Goal: Information Seeking & Learning: Learn about a topic

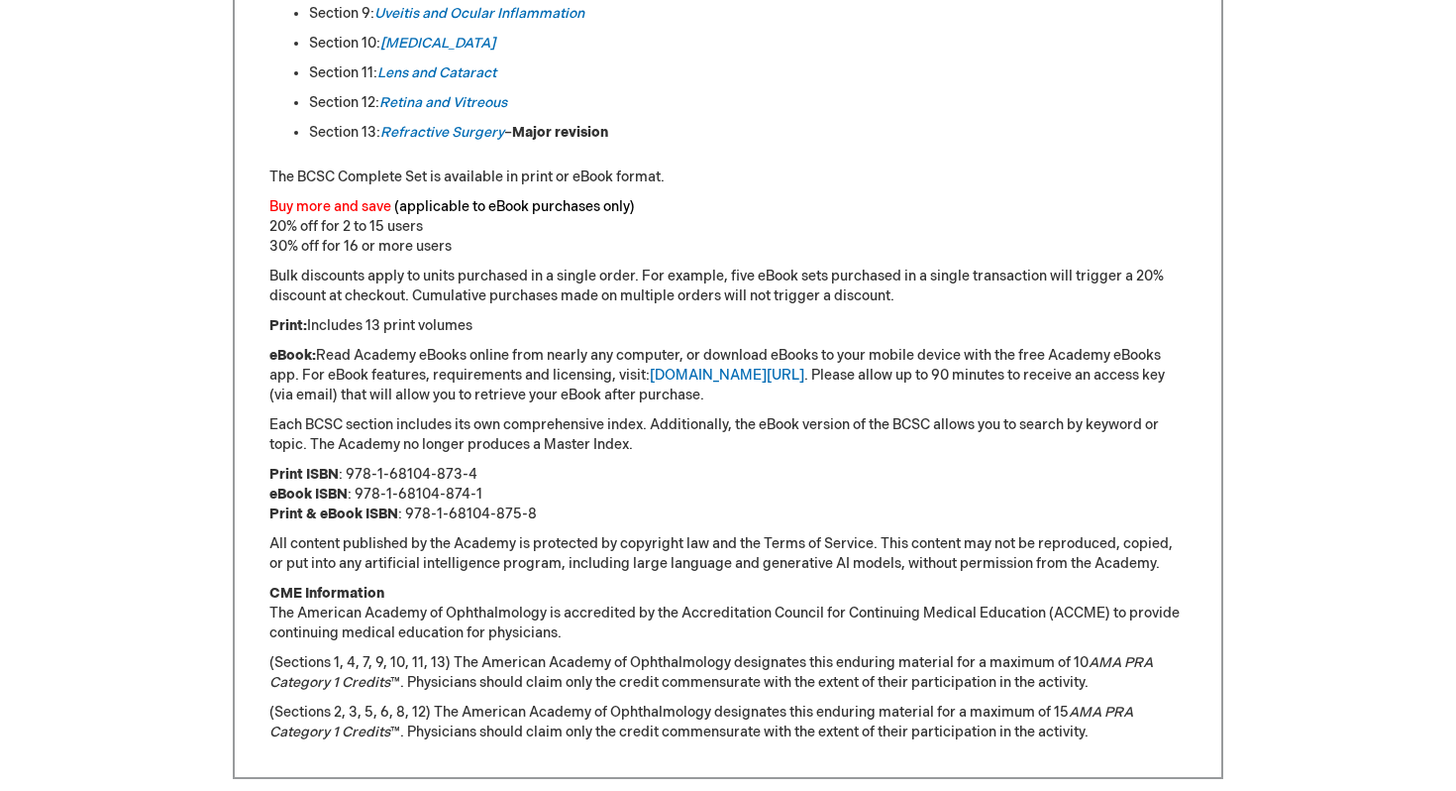
scroll to position [1410, 0]
drag, startPoint x: 348, startPoint y: 473, endPoint x: 477, endPoint y: 473, distance: 128.8
click at [477, 473] on p "Print ISBN : 978-1-68104-873-4 eBook ISBN : 978-1-68104-874-1 Print & eBook ISB…" at bounding box center [727, 493] width 917 height 59
click at [1123, 229] on p "Buy more and save (applicable to eBook purchases only) 20% off for 2 to 15 user…" at bounding box center [727, 225] width 917 height 59
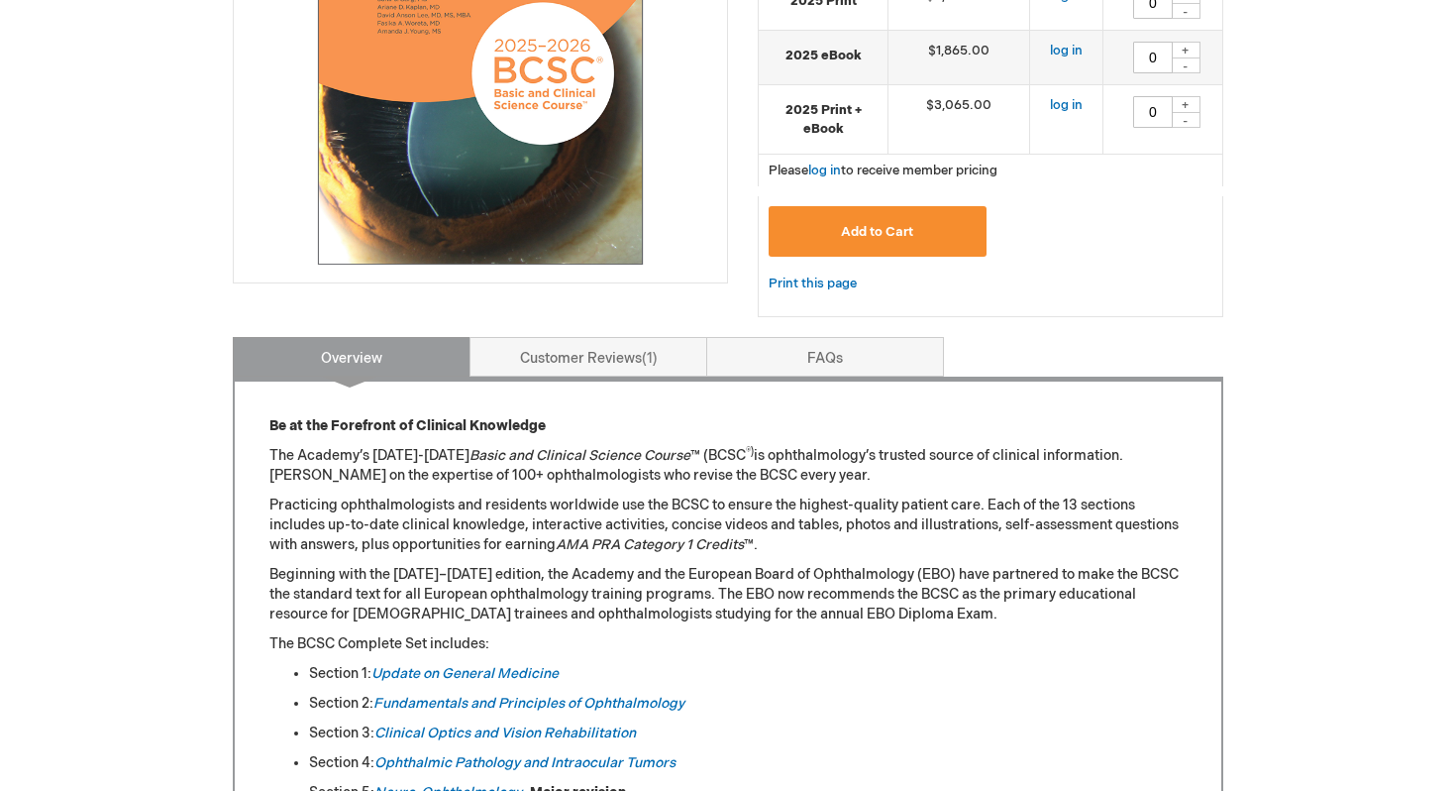
scroll to position [193, 0]
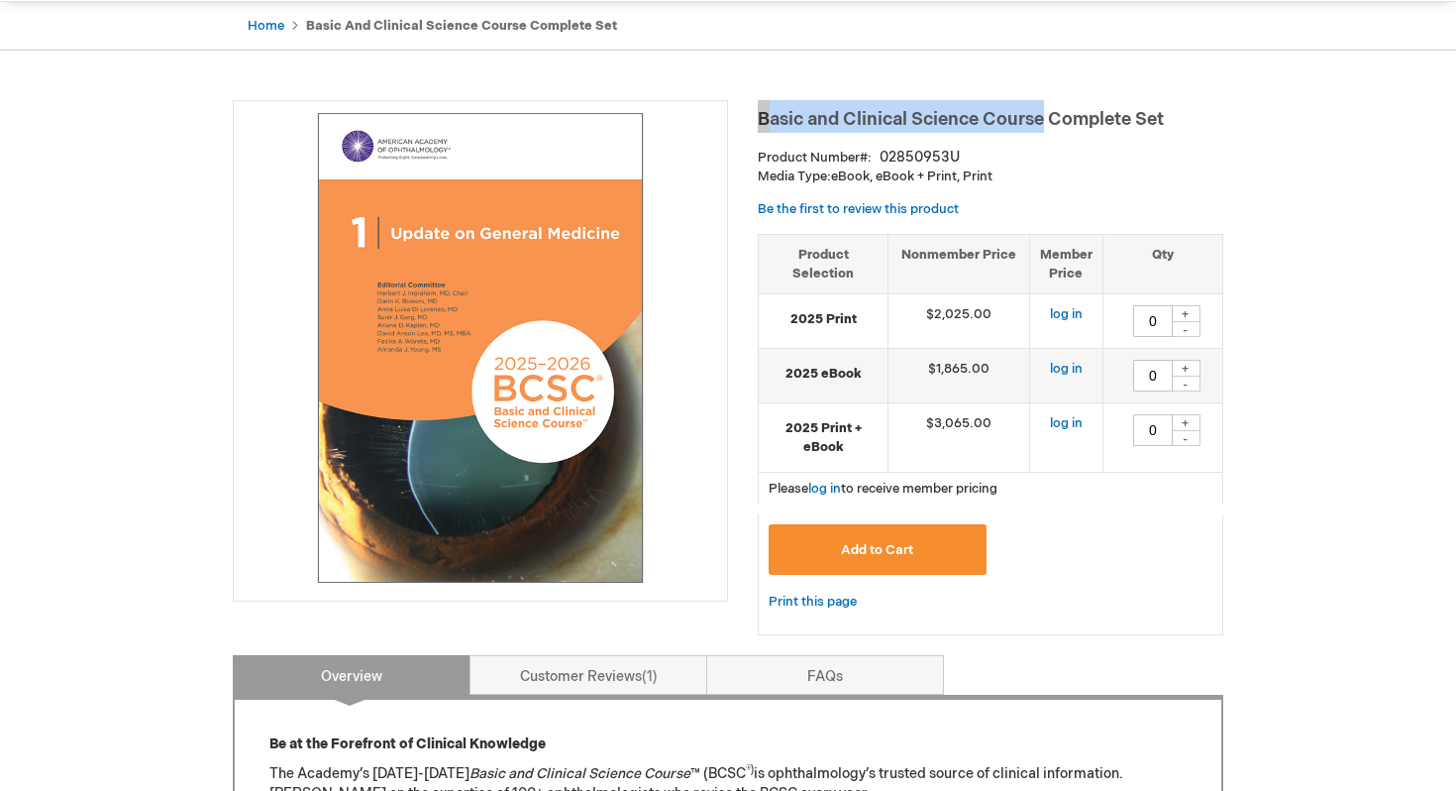
drag, startPoint x: 759, startPoint y: 115, endPoint x: 1041, endPoint y: 119, distance: 282.4
click at [1041, 119] on span "Basic and Clinical Science Course Complete Set" at bounding box center [961, 119] width 406 height 21
copy span "Basic and Clinical Science Course"
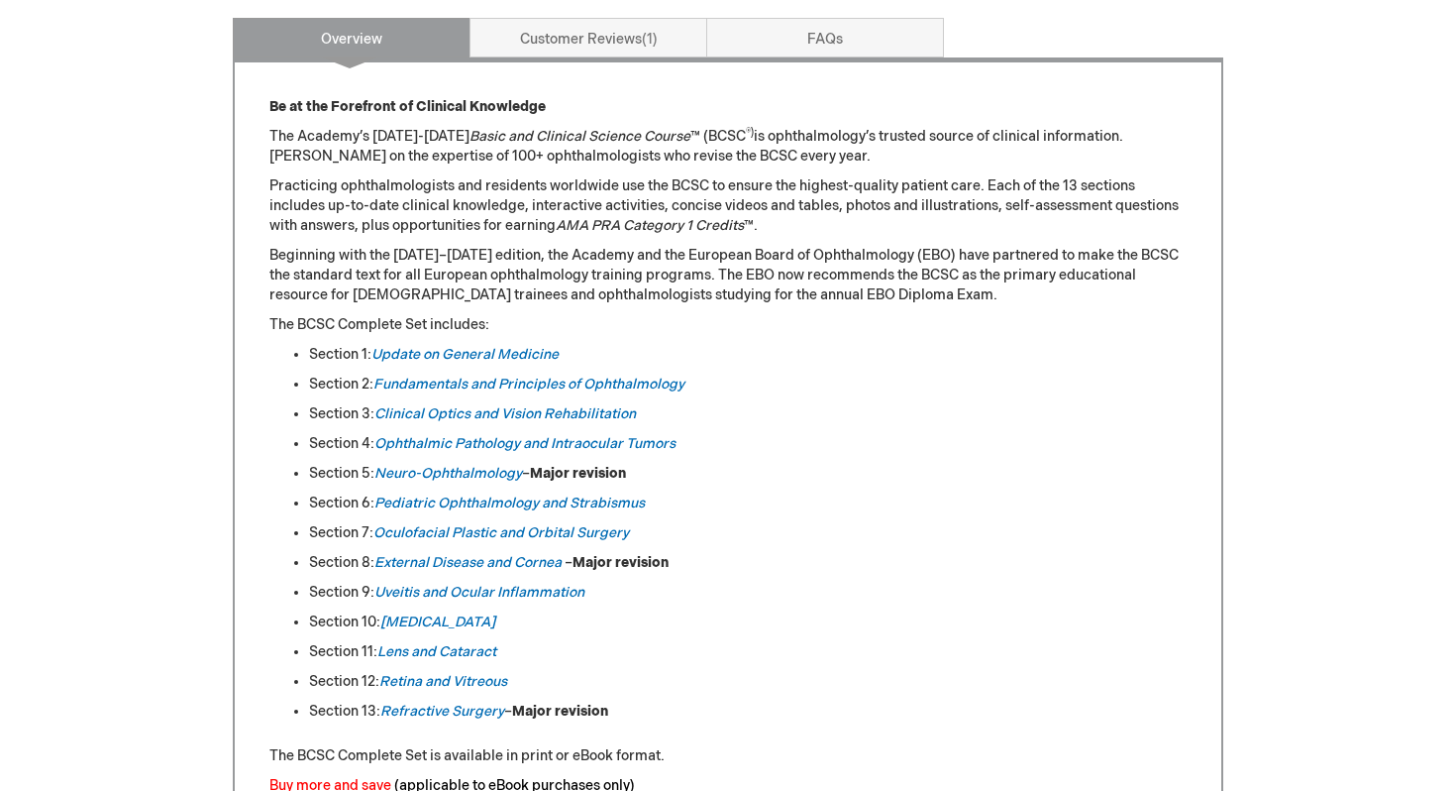
scroll to position [834, 0]
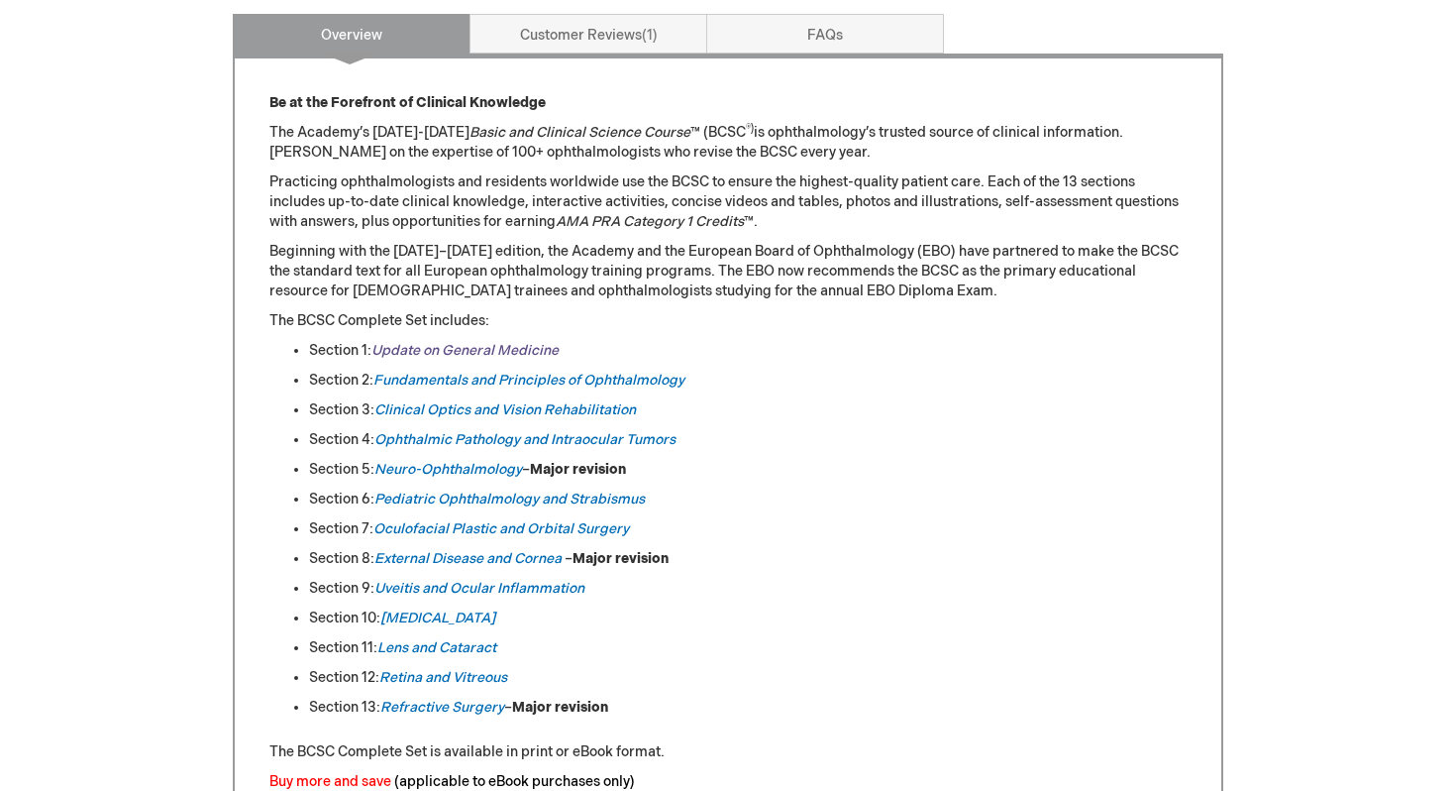
click at [522, 354] on link "Update on General Medicine" at bounding box center [465, 350] width 187 height 17
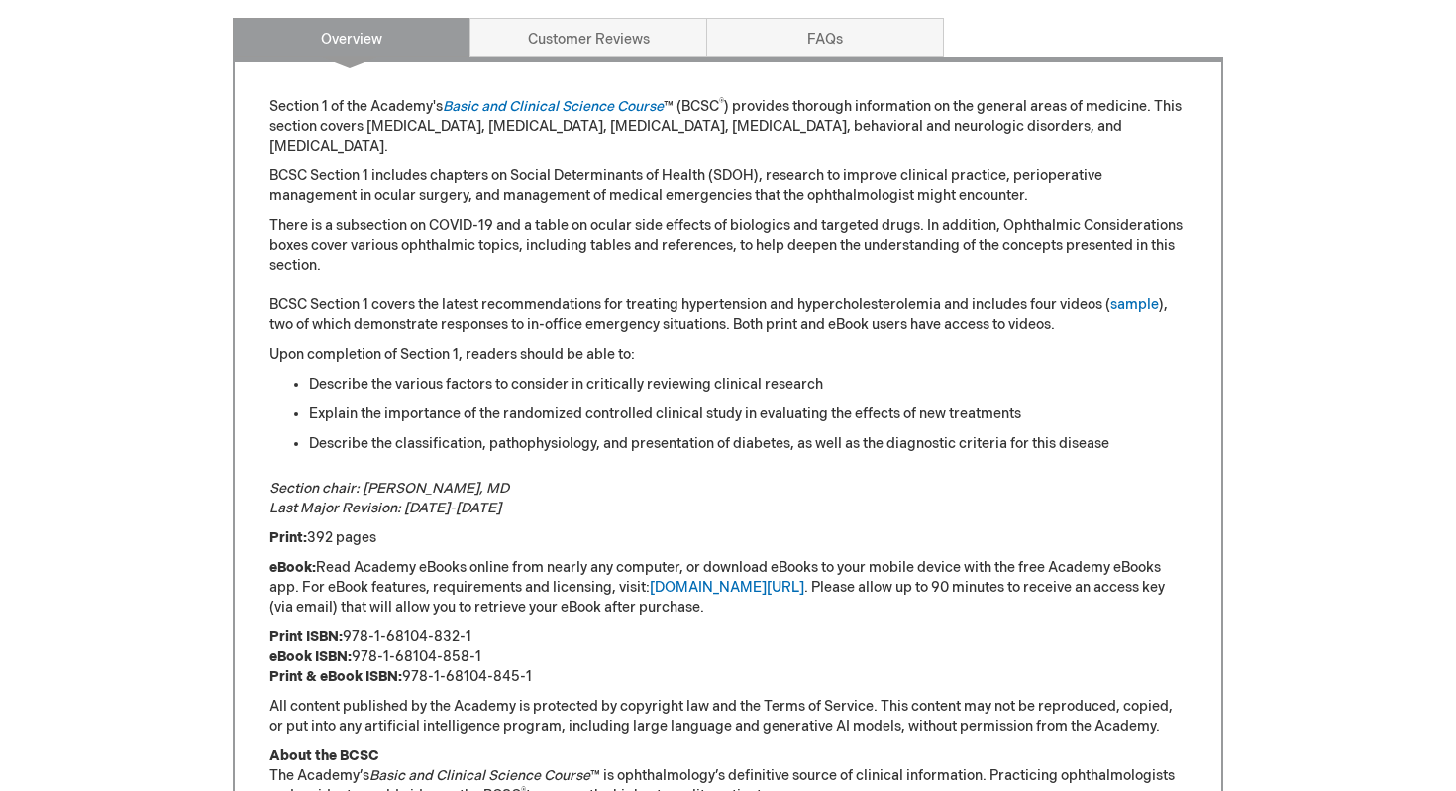
scroll to position [981, 0]
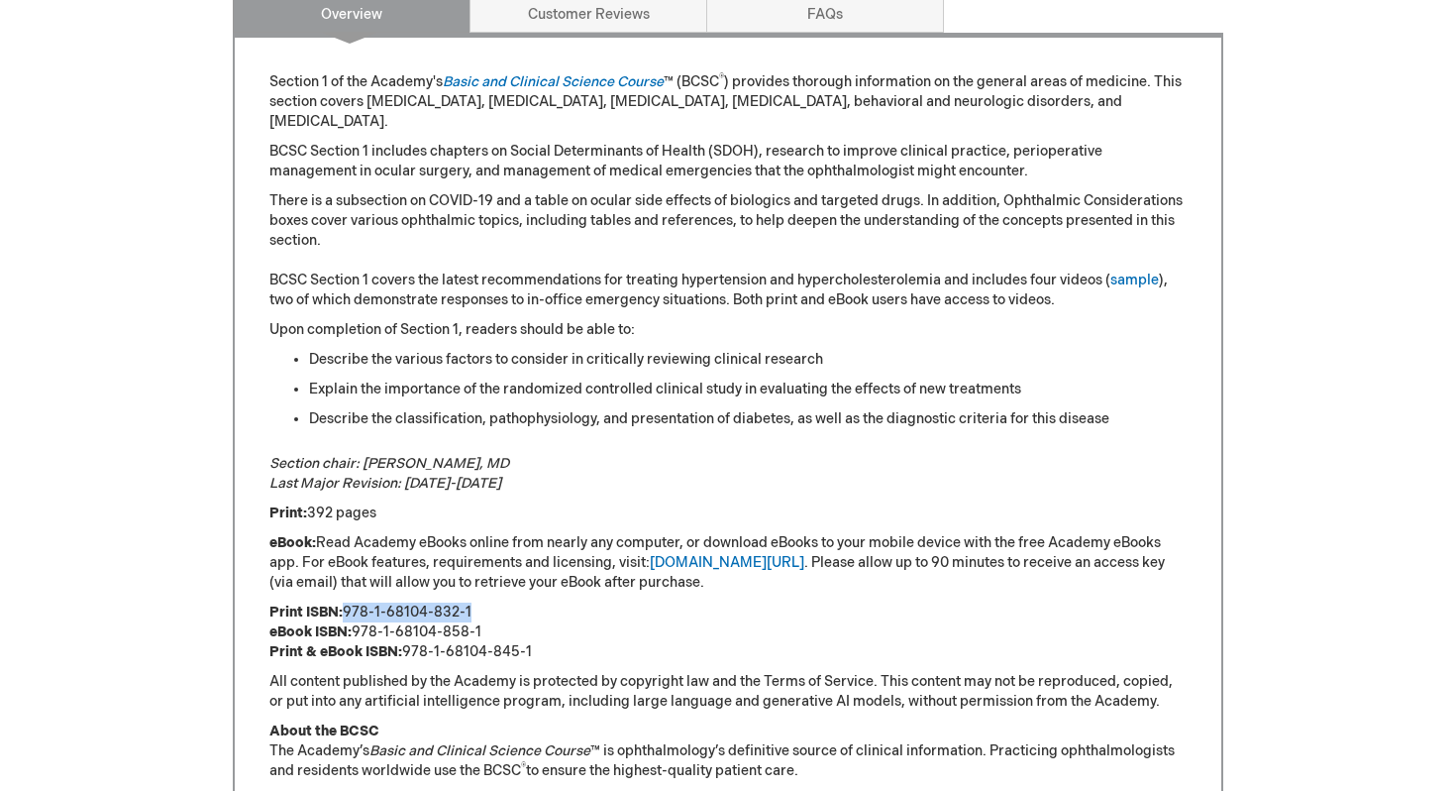
drag, startPoint x: 345, startPoint y: 609, endPoint x: 474, endPoint y: 609, distance: 128.8
click at [474, 609] on p "Print ISBN: 978-1-68104-832-1 eBook ISBN: 978-1-68104-858-1 Print & eBook ISBN:…" at bounding box center [727, 631] width 917 height 59
click at [438, 641] on p "Print ISBN: 978-1-68104-832-1 eBook ISBN: 978-1-68104-858-1 Print & eBook ISBN:…" at bounding box center [727, 631] width 917 height 59
drag, startPoint x: 407, startPoint y: 646, endPoint x: 537, endPoint y: 641, distance: 129.9
click at [537, 641] on p "Print ISBN: 978-1-68104-832-1 eBook ISBN: 978-1-68104-858-1 Print & eBook ISBN:…" at bounding box center [727, 631] width 917 height 59
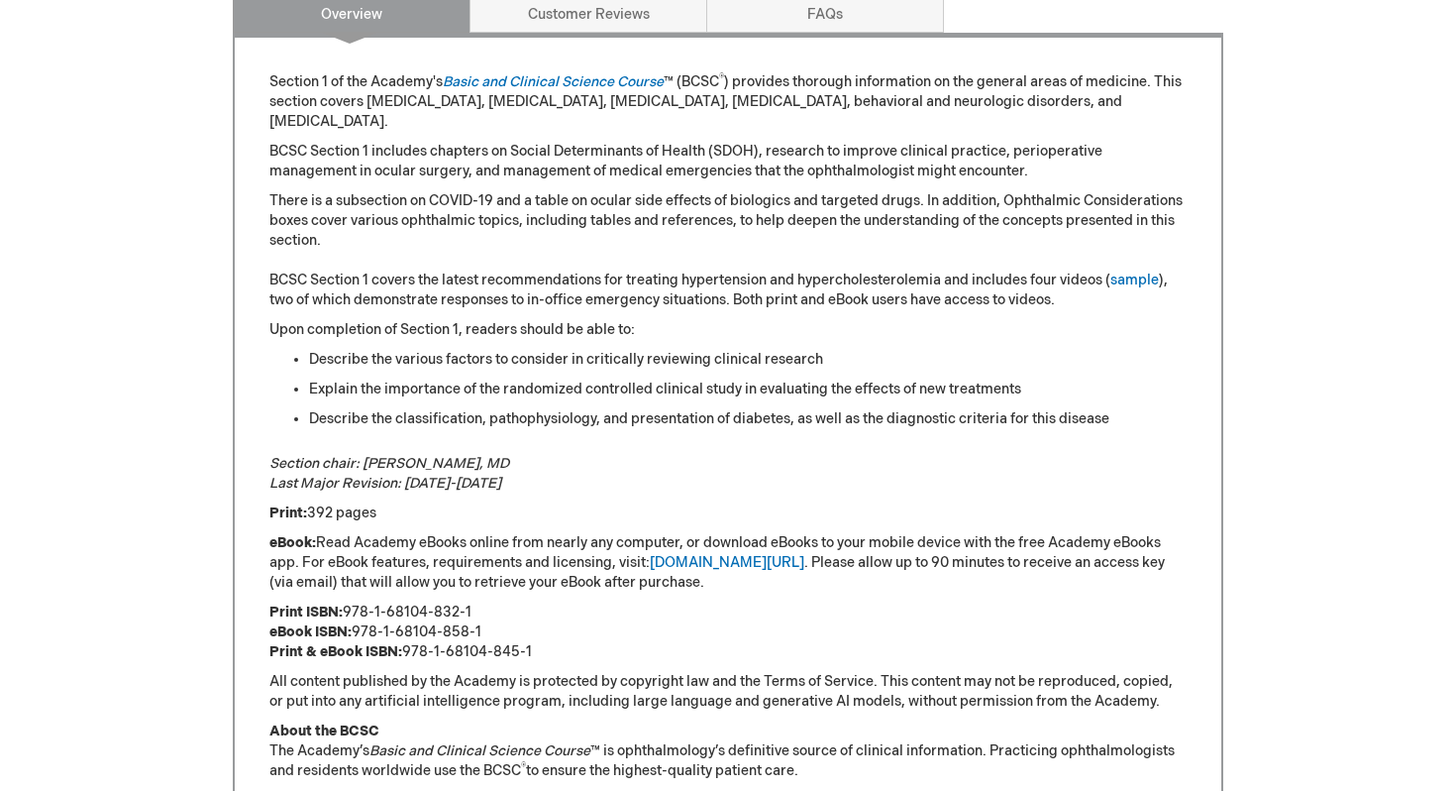
click at [528, 641] on p "Print ISBN: 978-1-68104-832-1 eBook ISBN: 978-1-68104-858-1 Print & eBook ISBN:…" at bounding box center [727, 631] width 917 height 59
drag, startPoint x: 356, startPoint y: 634, endPoint x: 492, endPoint y: 632, distance: 136.7
click at [492, 632] on p "Print ISBN: 978-1-68104-832-1 eBook ISBN: 978-1-68104-858-1 Print & eBook ISBN:…" at bounding box center [727, 631] width 917 height 59
copy p "978-1-68104-858-1"
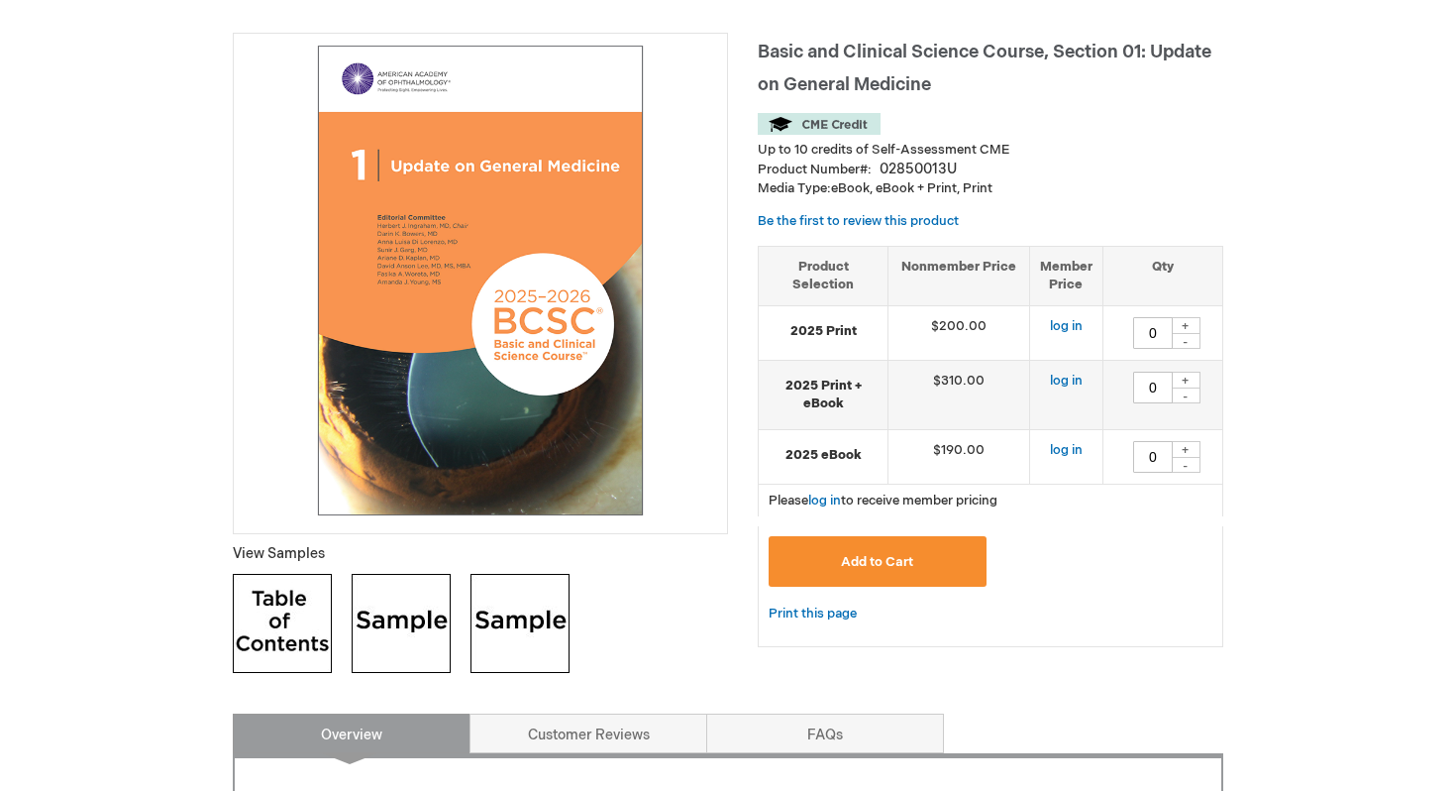
scroll to position [189, 0]
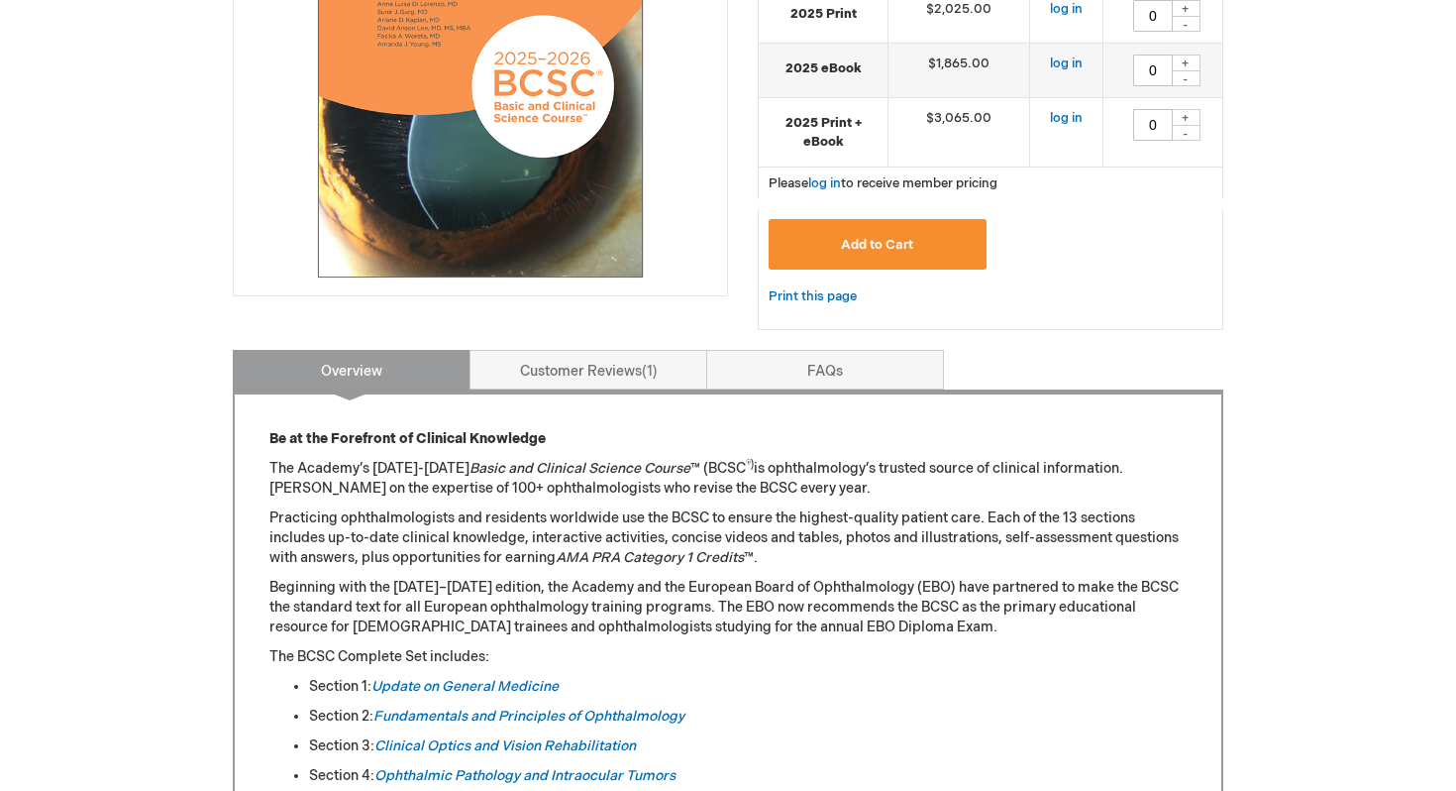
scroll to position [500, 0]
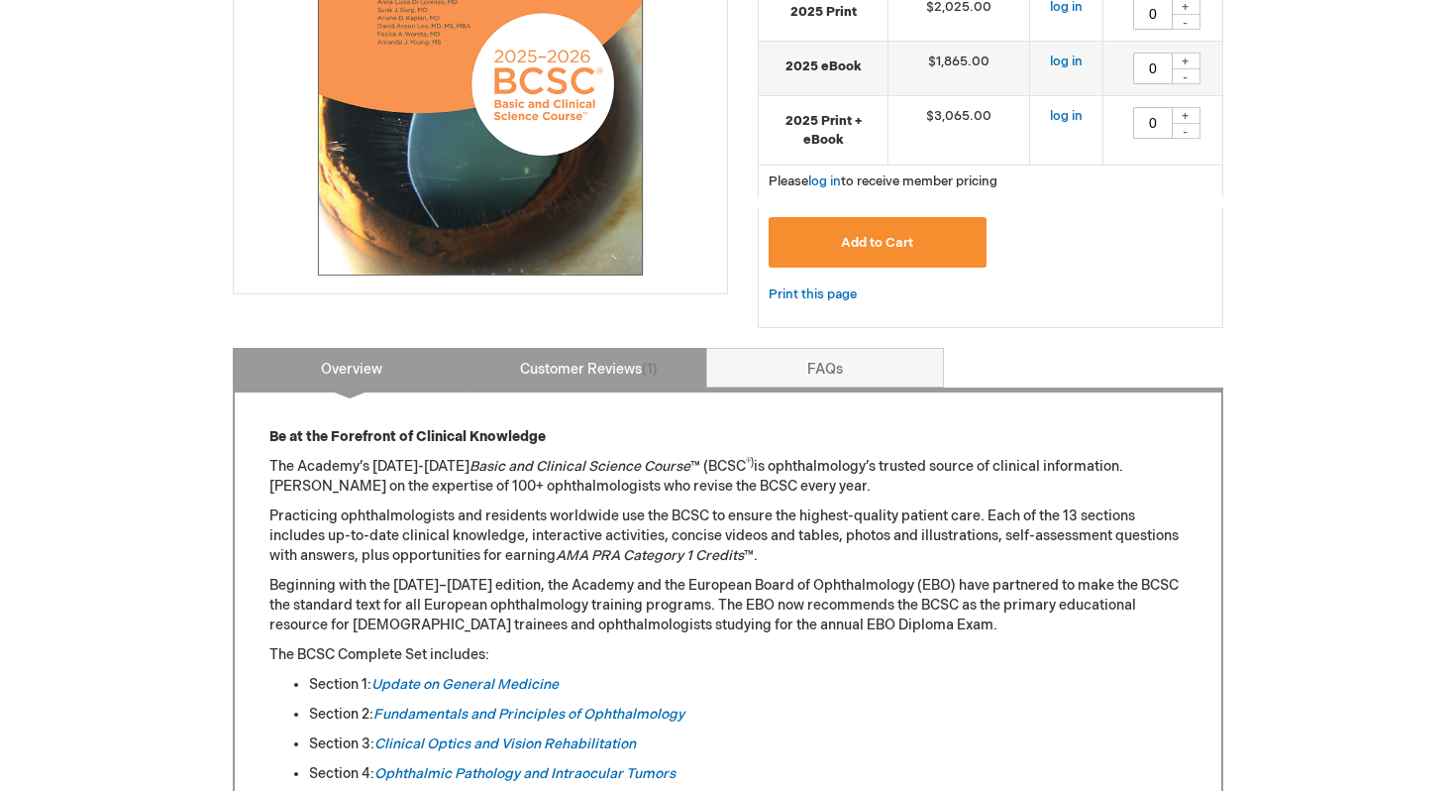
click at [594, 363] on link "Customer Reviews 1" at bounding box center [589, 368] width 238 height 40
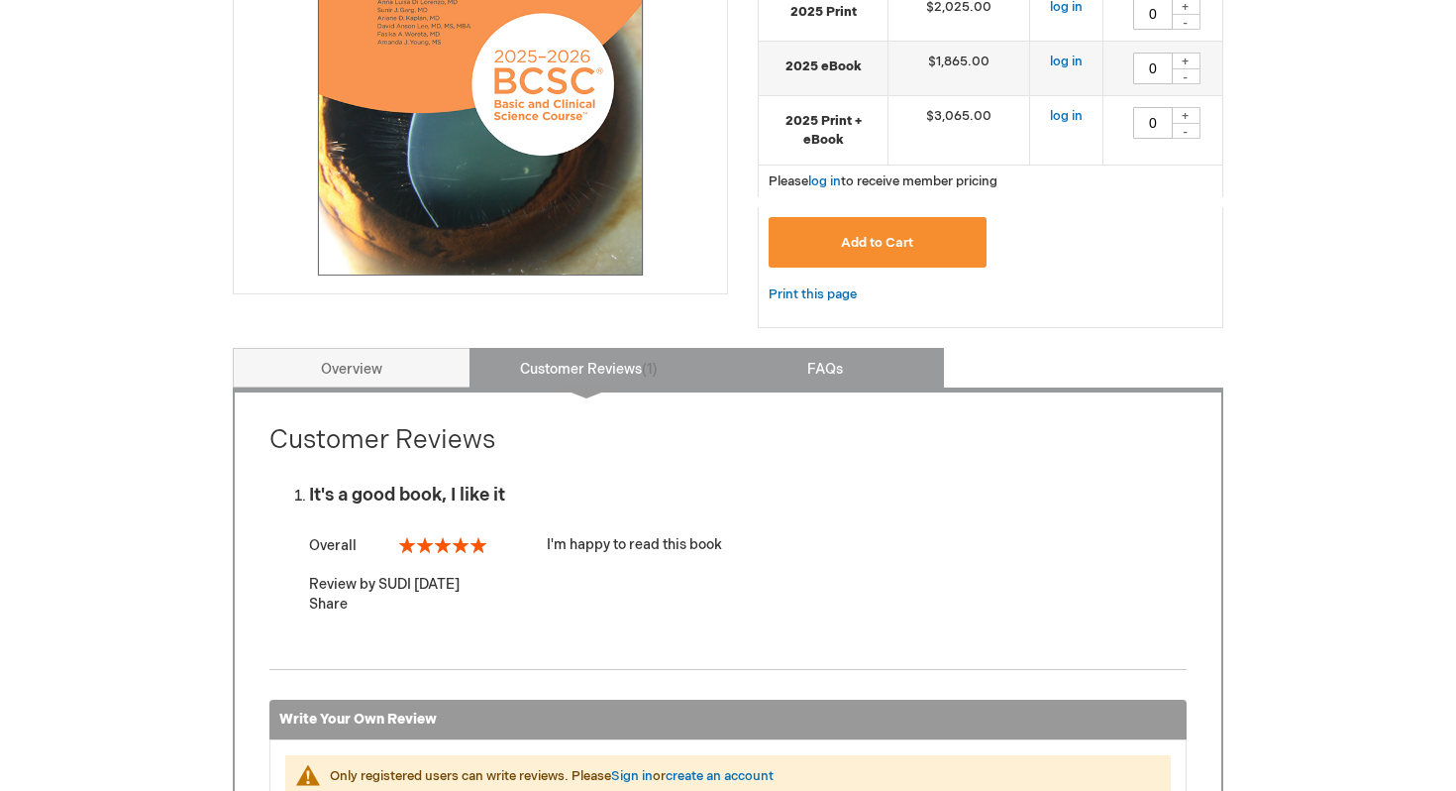
click at [817, 370] on link "FAQs" at bounding box center [825, 368] width 238 height 40
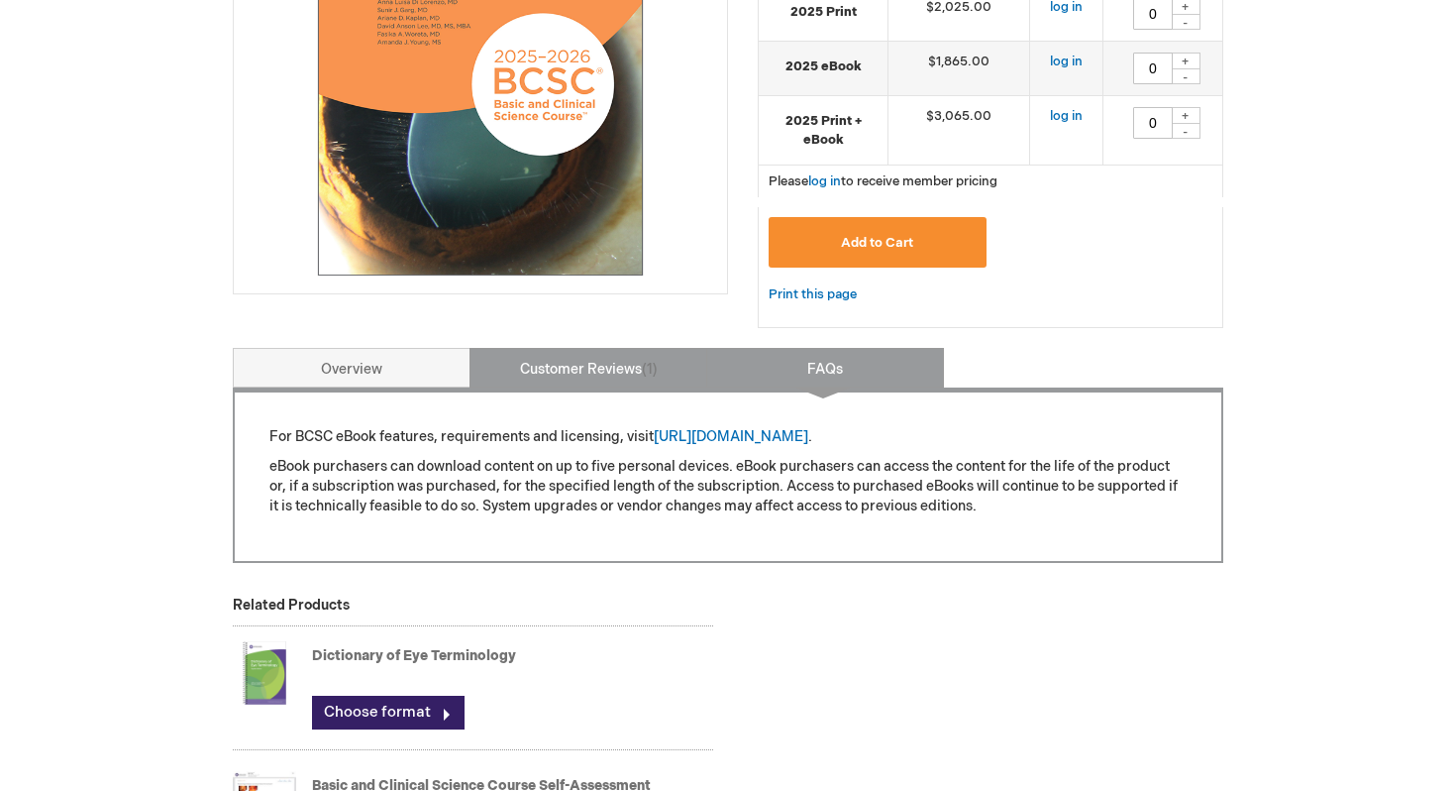
click at [640, 368] on link "Customer Reviews 1" at bounding box center [589, 368] width 238 height 40
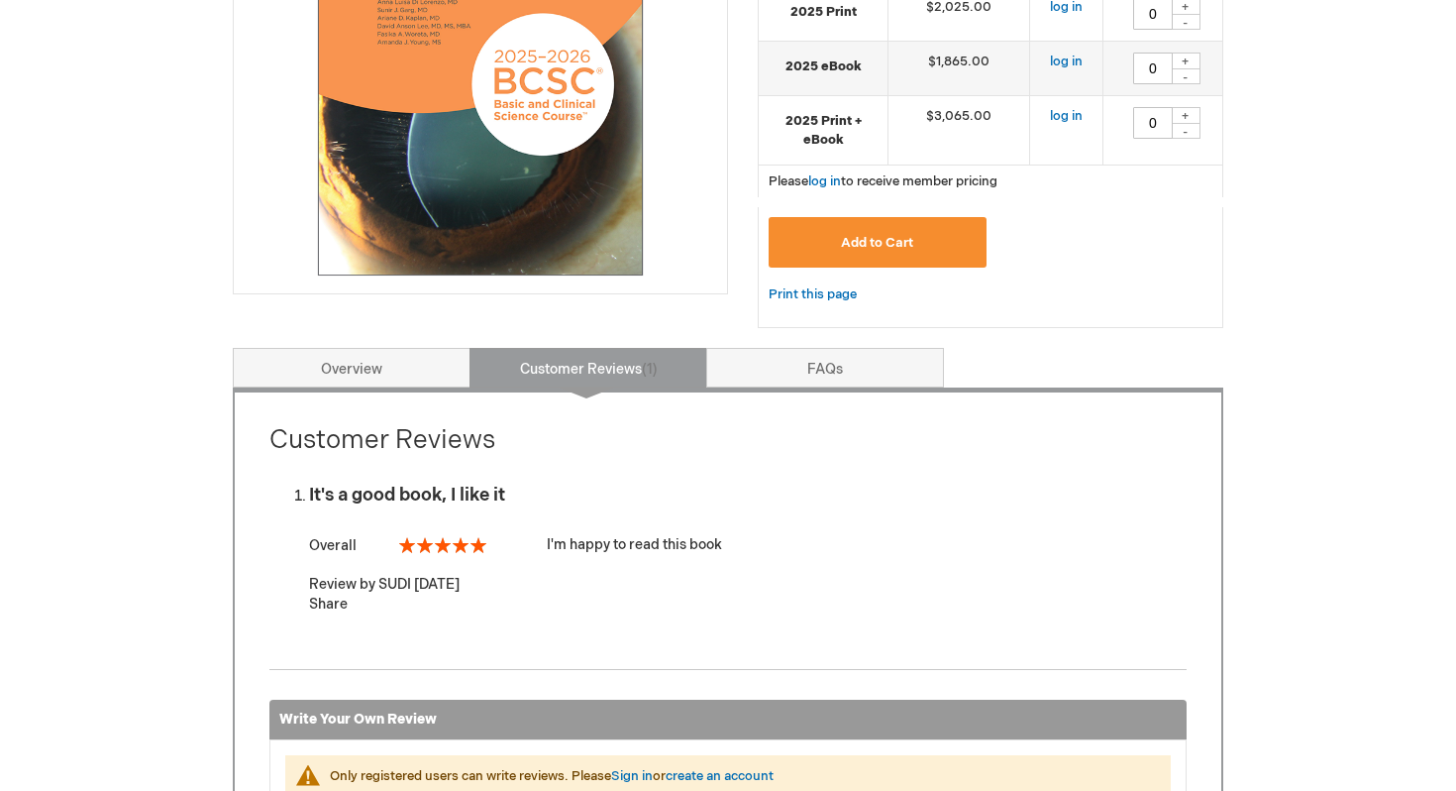
scroll to position [849, 0]
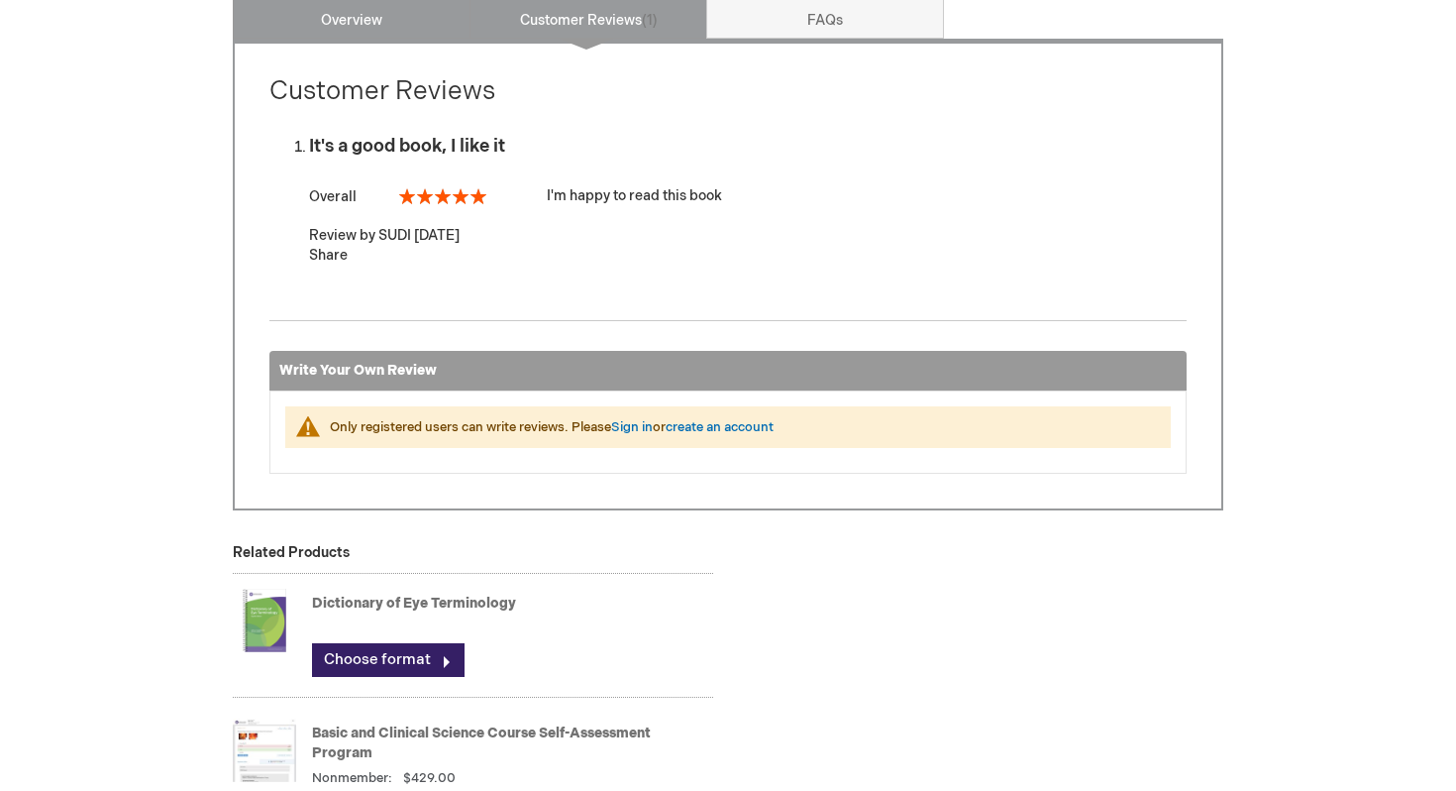
click at [384, 36] on link "Overview" at bounding box center [352, 19] width 238 height 40
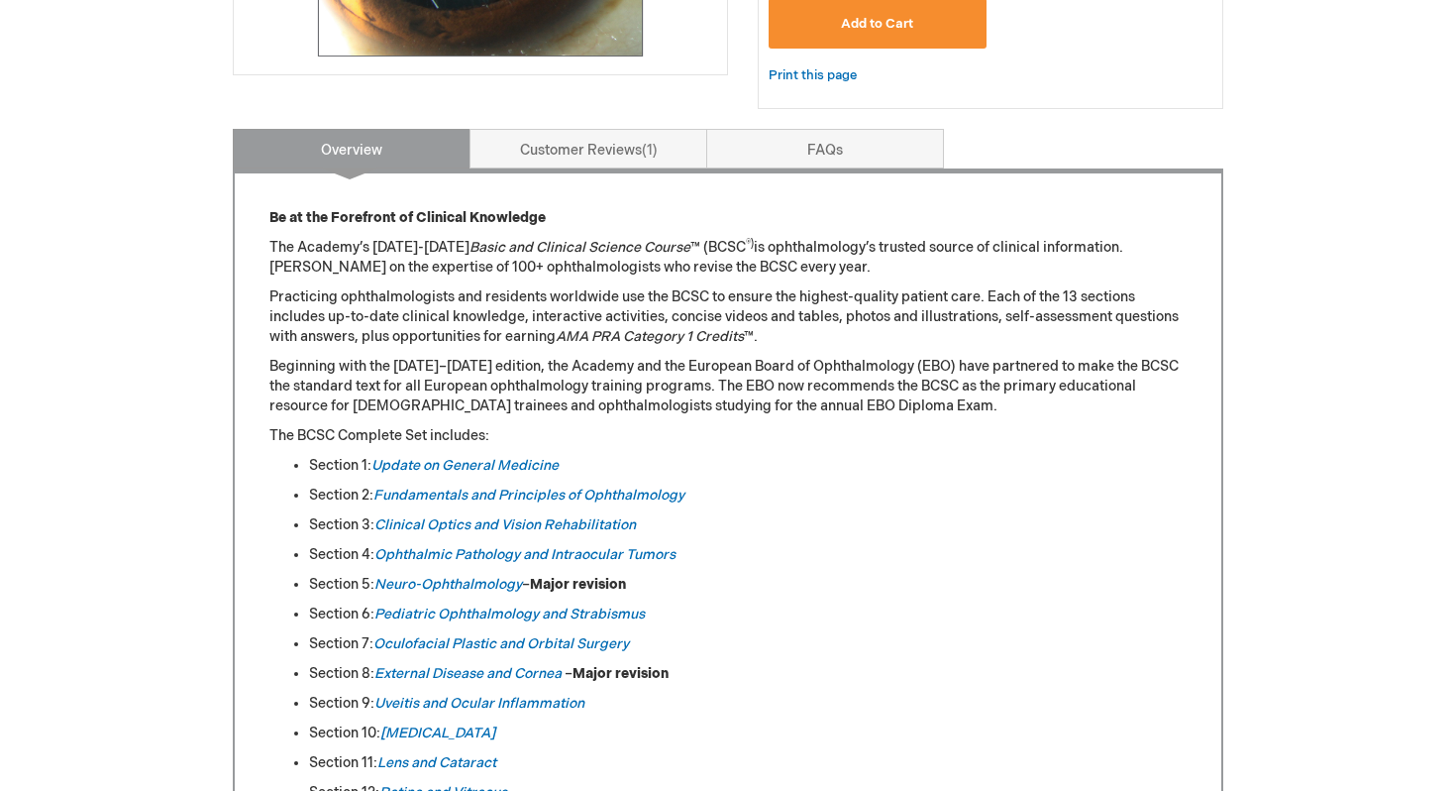
scroll to position [635, 0]
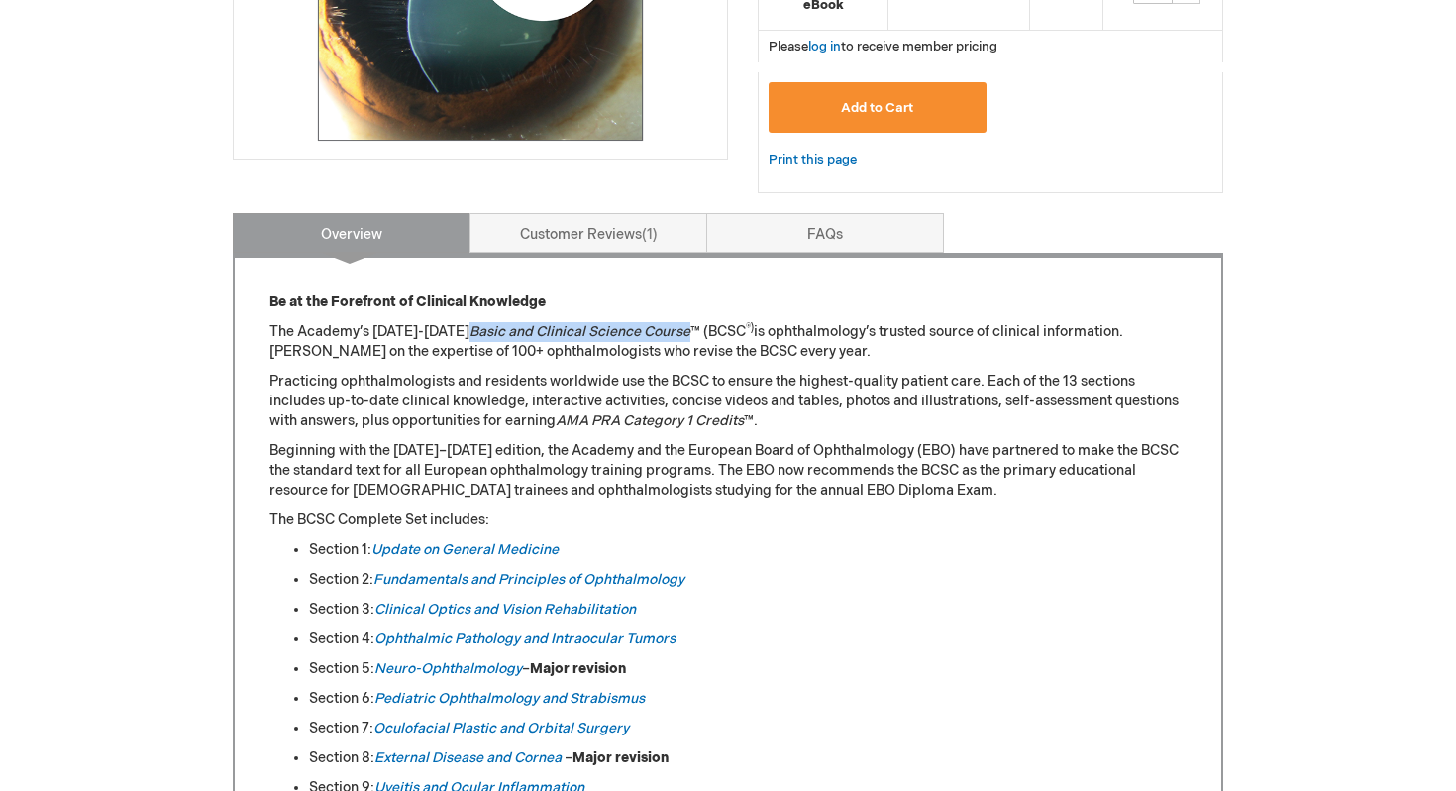
drag, startPoint x: 453, startPoint y: 334, endPoint x: 672, endPoint y: 330, distance: 219.0
click at [672, 330] on p "The Academy’s [DATE]-[DATE] Basic and Clinical Science Course ™ (BCSC ®) is oph…" at bounding box center [727, 342] width 917 height 40
copy em "Basic and Clinical Science Course"
